Goal: Information Seeking & Learning: Learn about a topic

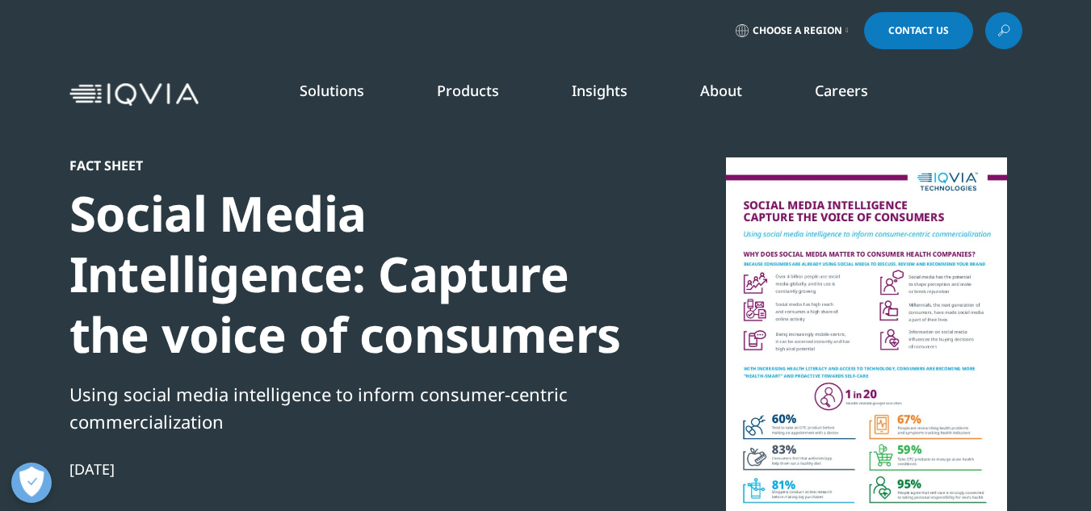
scroll to position [438, 953]
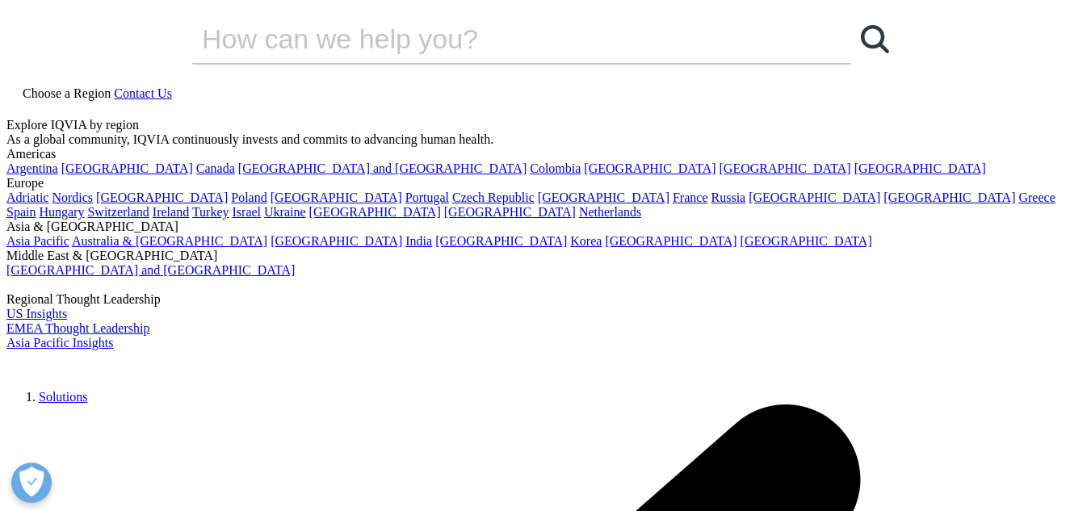
scroll to position [438, 953]
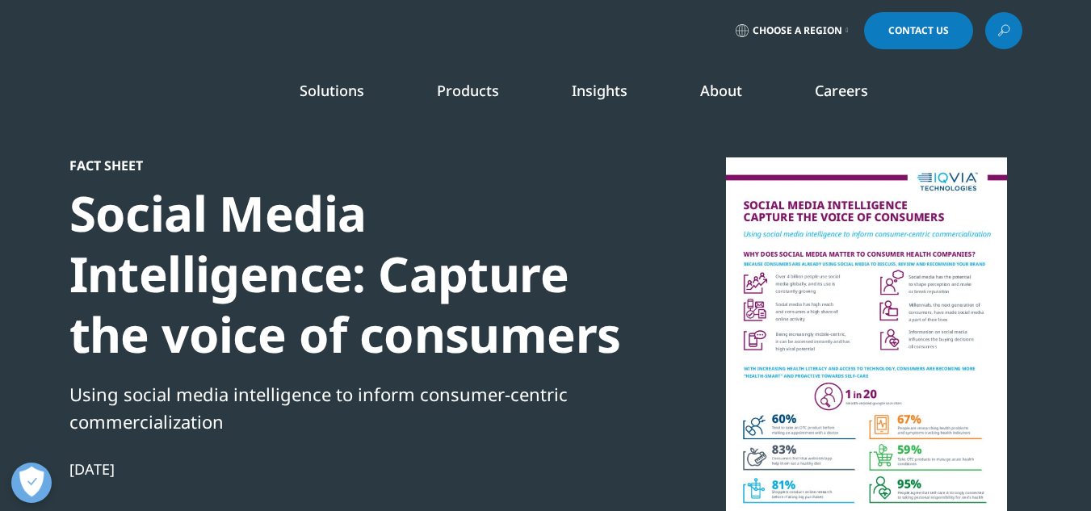
scroll to position [438, 953]
